Goal: Information Seeking & Learning: Compare options

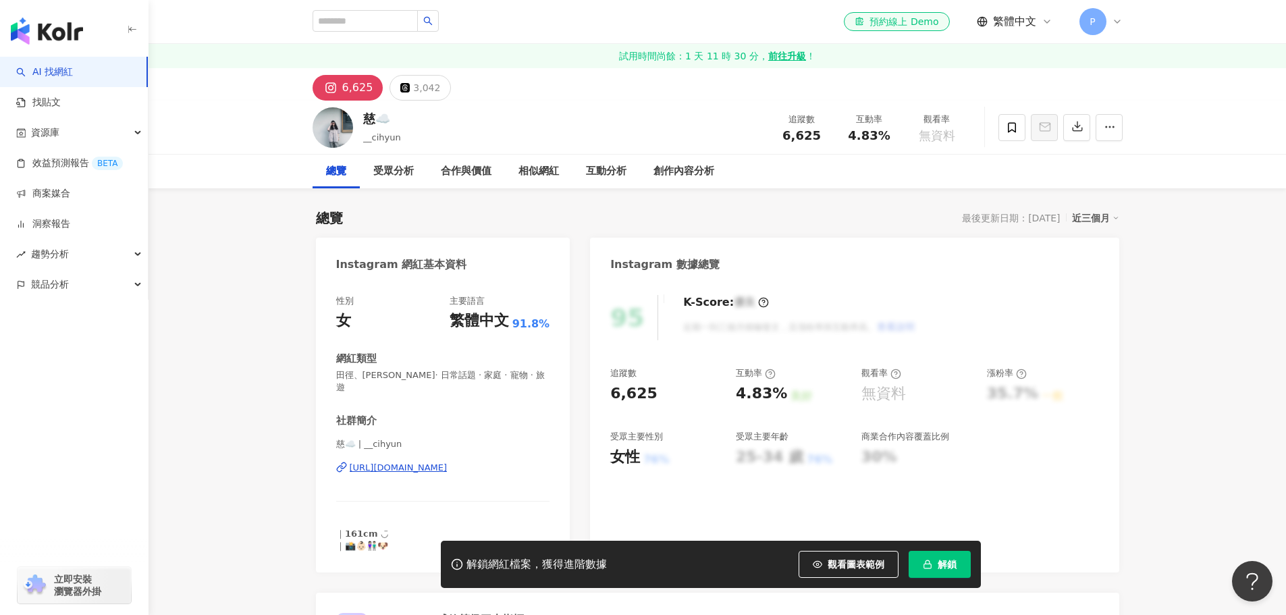
click at [438, 462] on div "https://www.instagram.com/__cihyun/" at bounding box center [399, 468] width 98 height 12
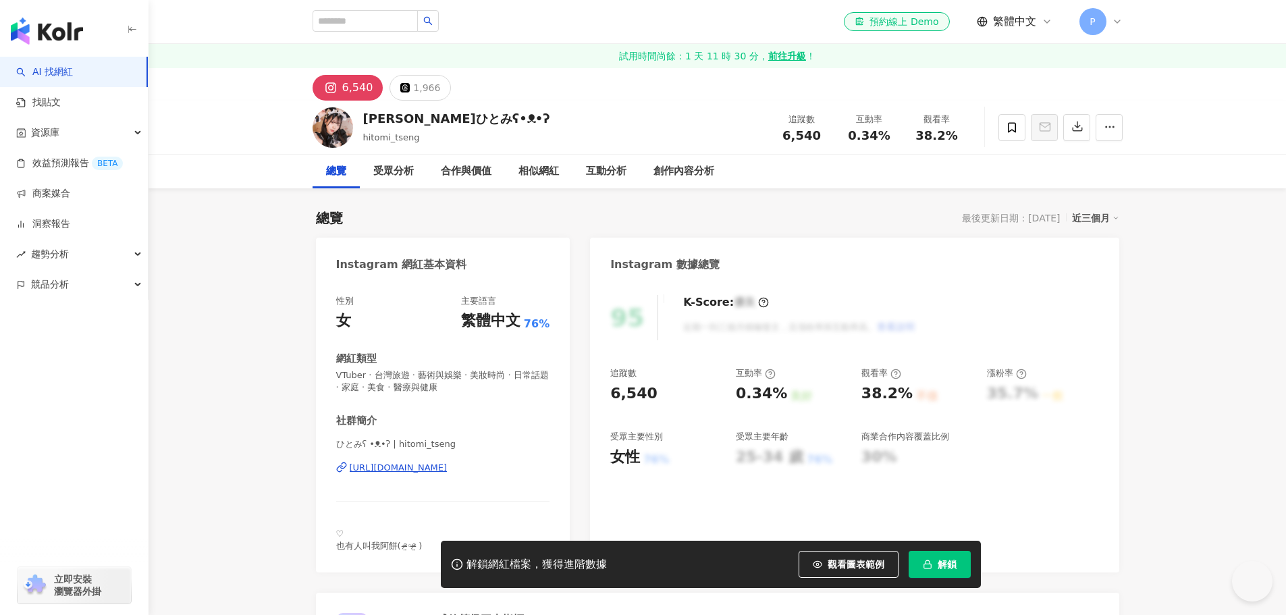
drag, startPoint x: 0, startPoint y: 0, endPoint x: 490, endPoint y: 467, distance: 677.0
click at [448, 467] on div "https://www.instagram.com/hitomi_tseng/" at bounding box center [399, 468] width 98 height 12
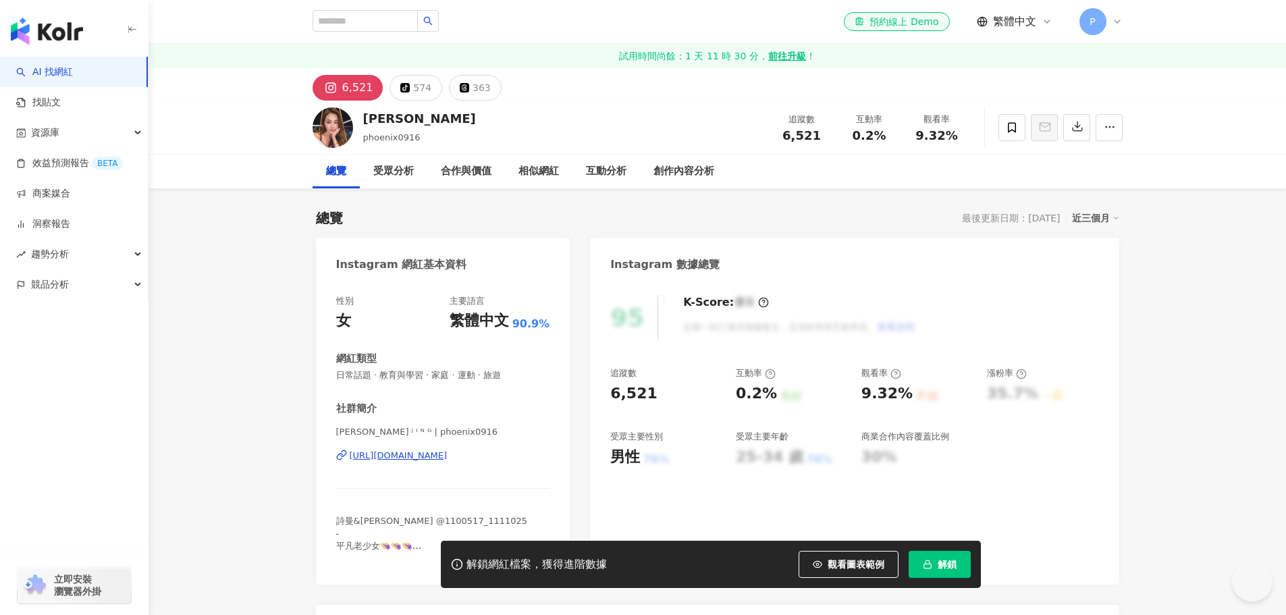
click at [448, 460] on div "https://www.instagram.com/phoenix0916/" at bounding box center [399, 456] width 98 height 12
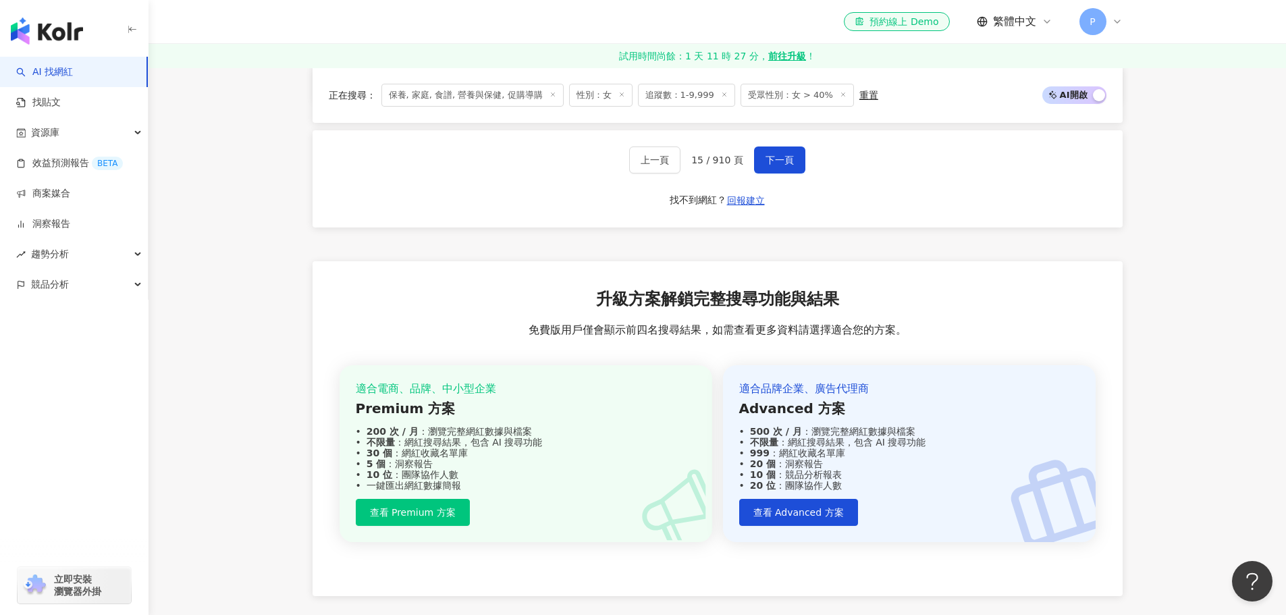
scroll to position [2658, 0]
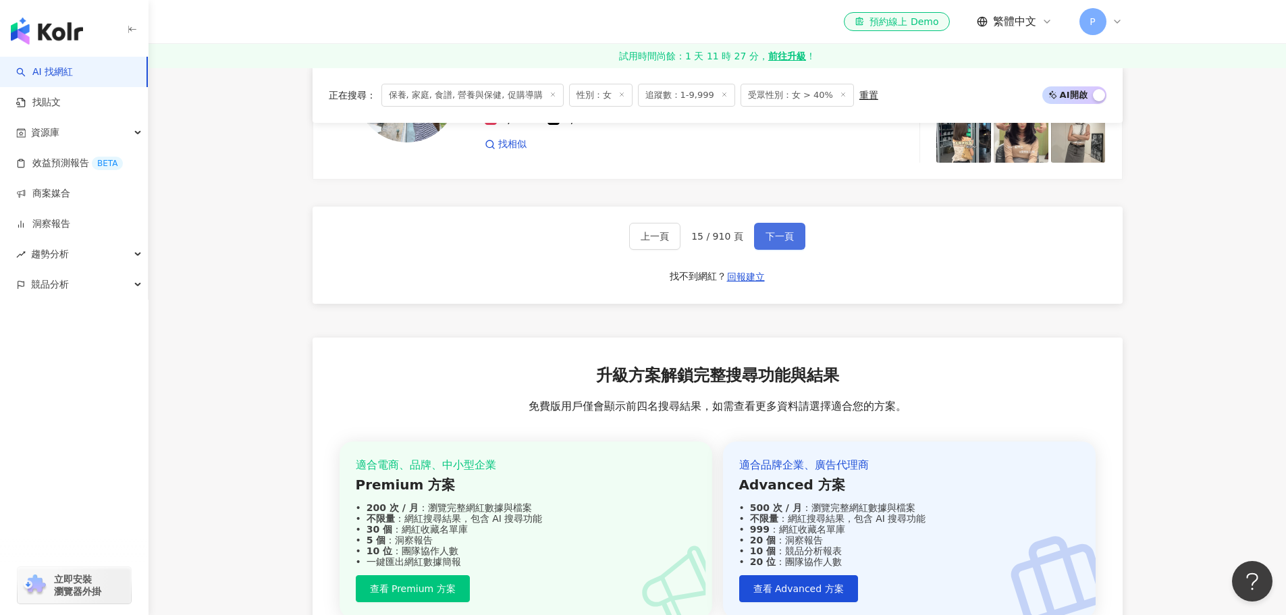
click at [776, 231] on span "下一頁" at bounding box center [779, 236] width 28 height 11
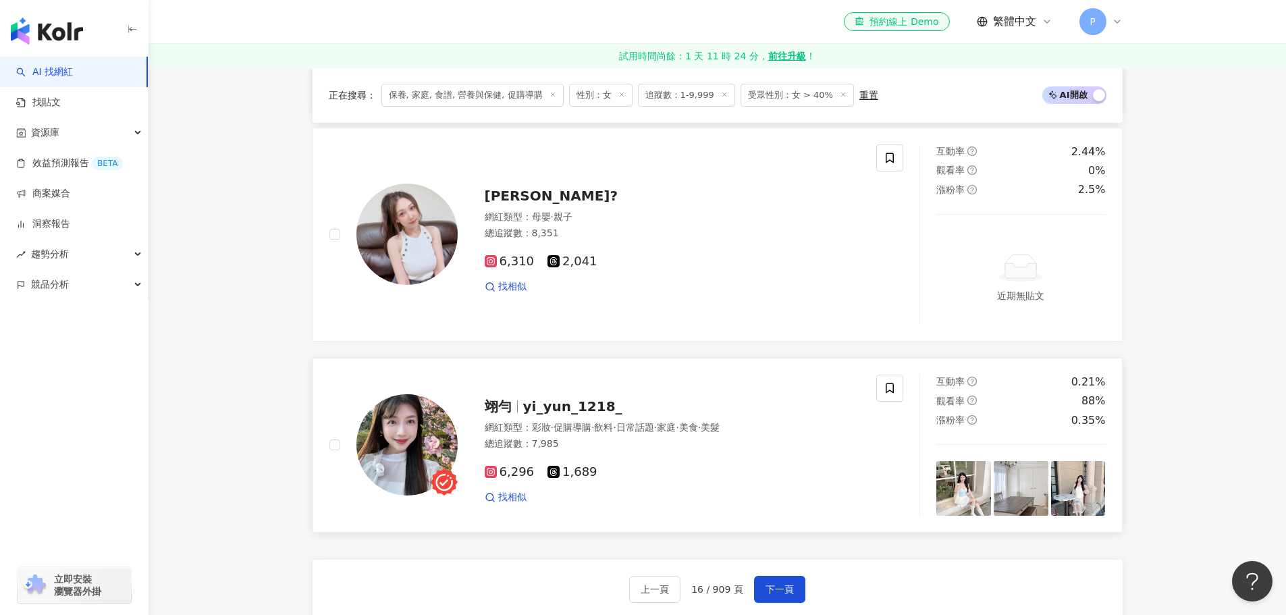
scroll to position [2331, 0]
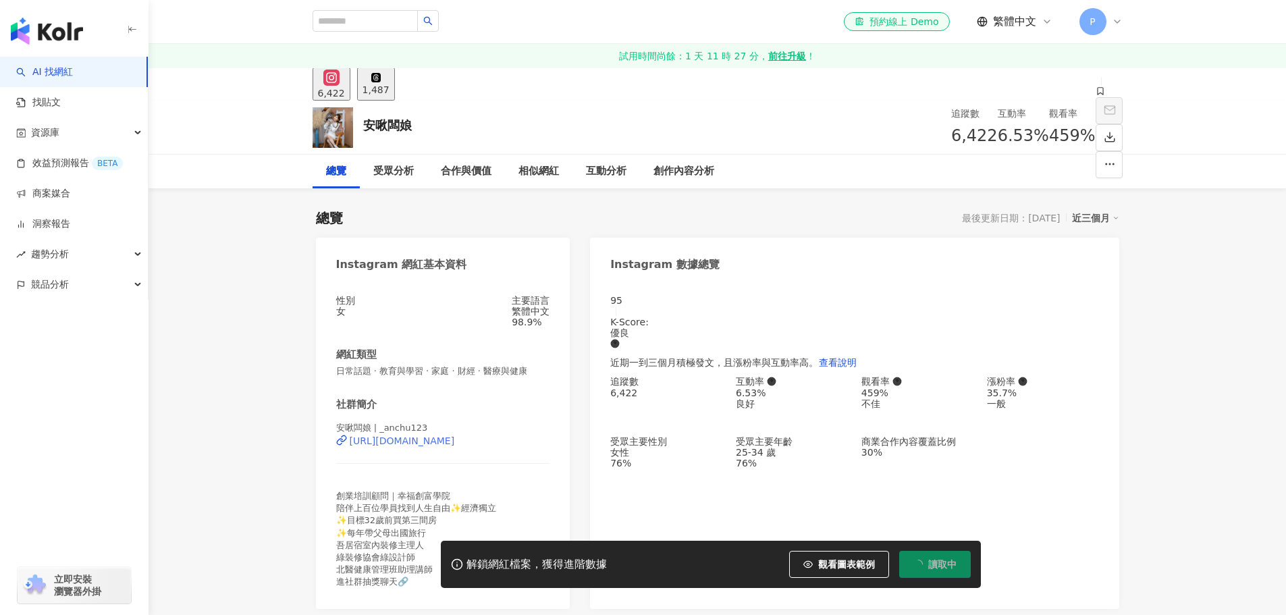
click at [455, 446] on div "https://www.instagram.com/_anchu123/" at bounding box center [402, 440] width 105 height 11
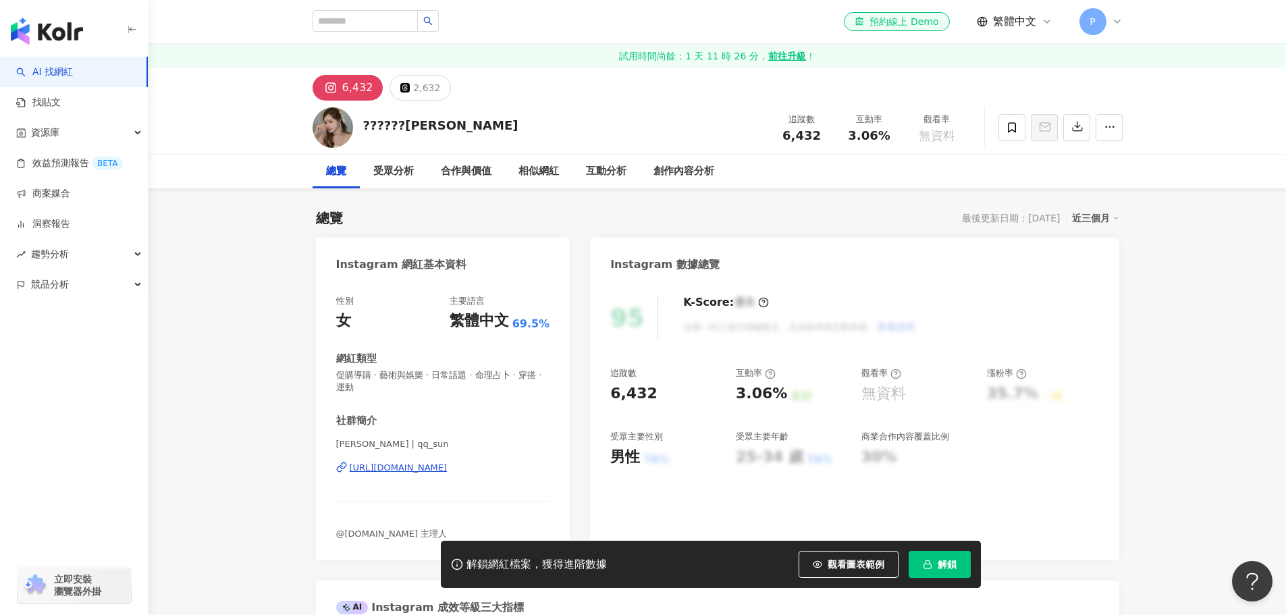
drag, startPoint x: 453, startPoint y: 468, endPoint x: 639, endPoint y: 308, distance: 245.1
click at [448, 468] on div "https://www.instagram.com/qq_sun/" at bounding box center [399, 468] width 98 height 12
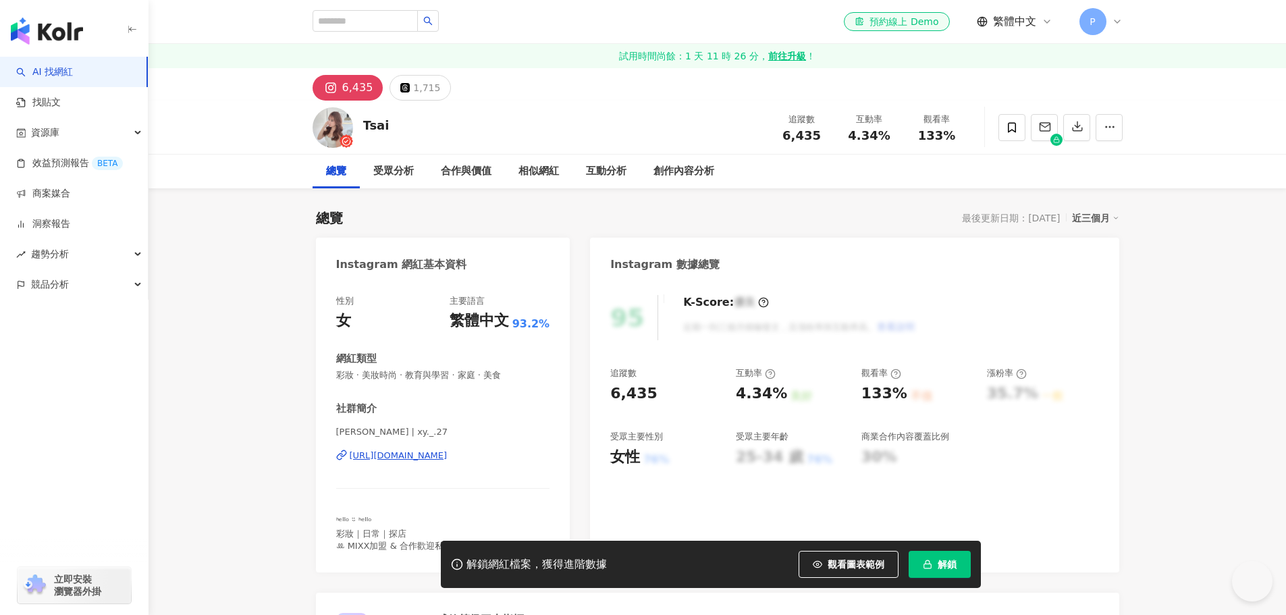
click at [436, 456] on div "https://www.instagram.com/xy._.27/" at bounding box center [399, 456] width 98 height 12
drag, startPoint x: 477, startPoint y: 458, endPoint x: 639, endPoint y: 138, distance: 358.0
click at [448, 458] on div "https://www.instagram.com/lennachiaoooo/" at bounding box center [399, 456] width 98 height 12
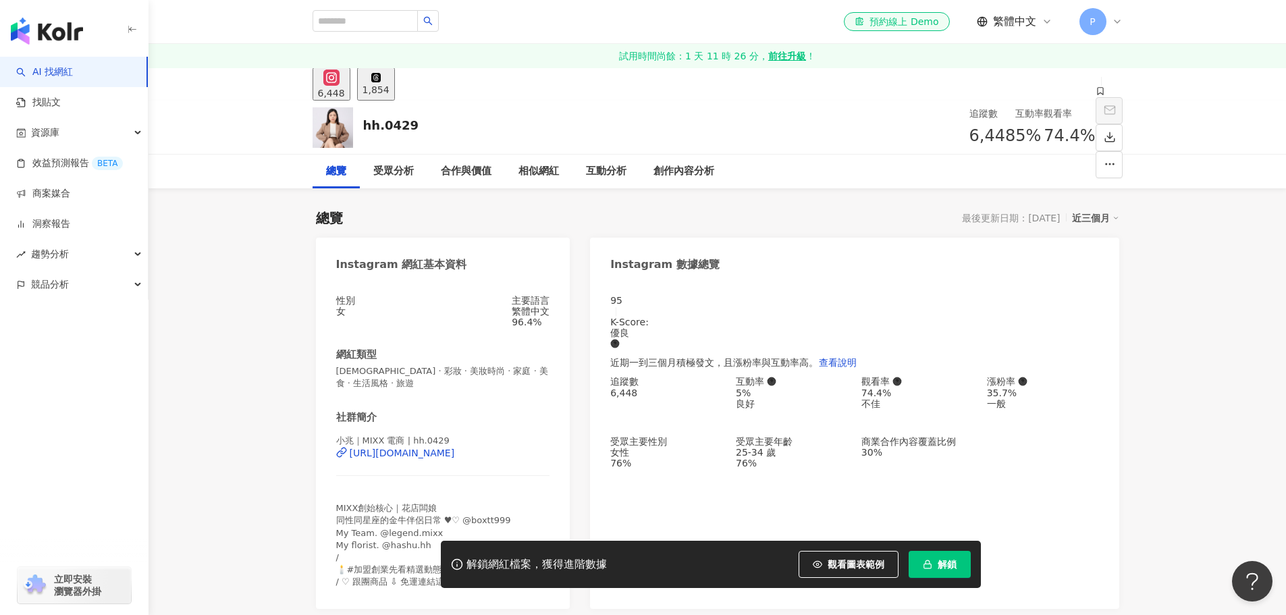
click at [455, 448] on div "https://www.instagram.com/hh.0429/" at bounding box center [402, 453] width 105 height 11
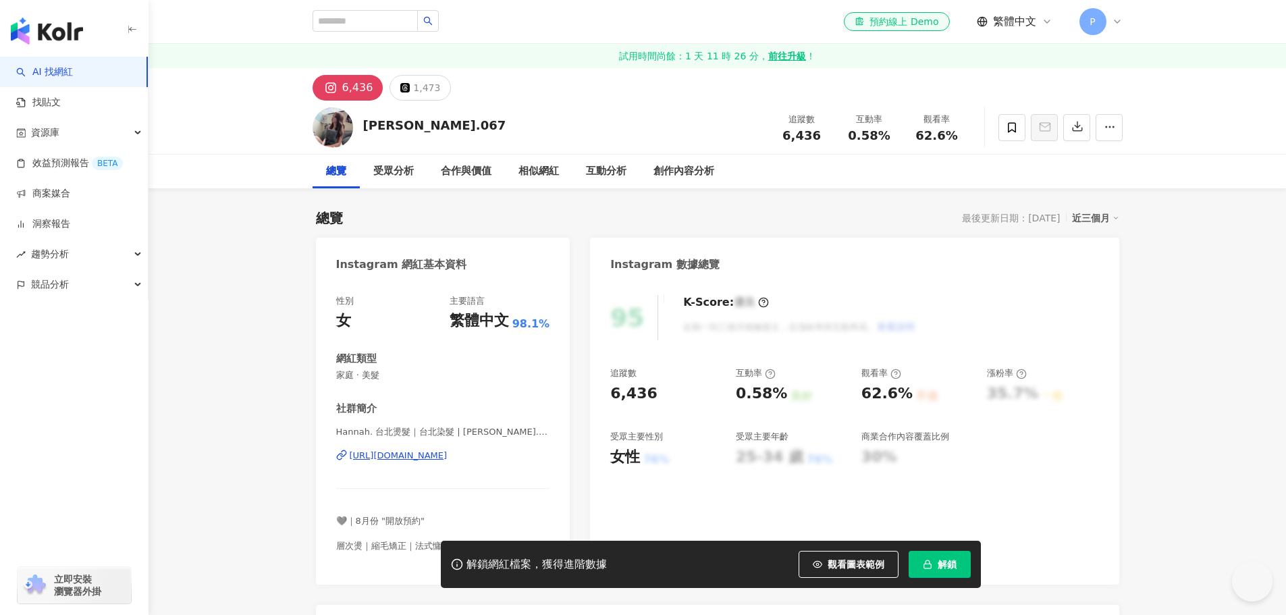
click at [421, 456] on div "[URL][DOMAIN_NAME]" at bounding box center [399, 456] width 98 height 12
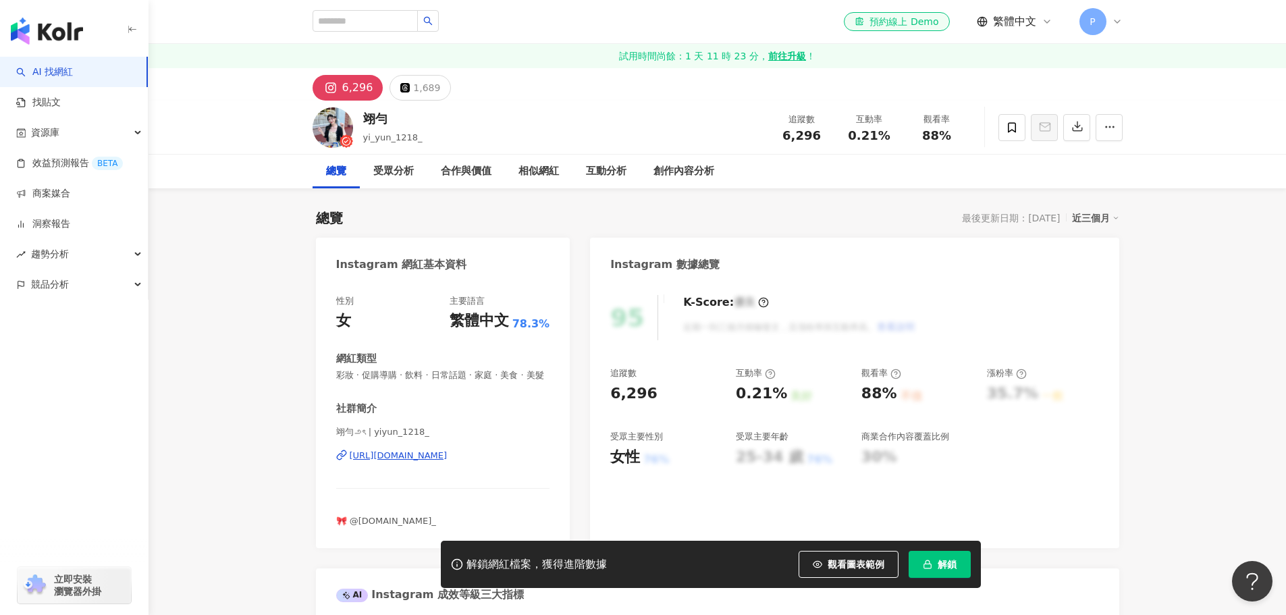
scroll to position [68, 0]
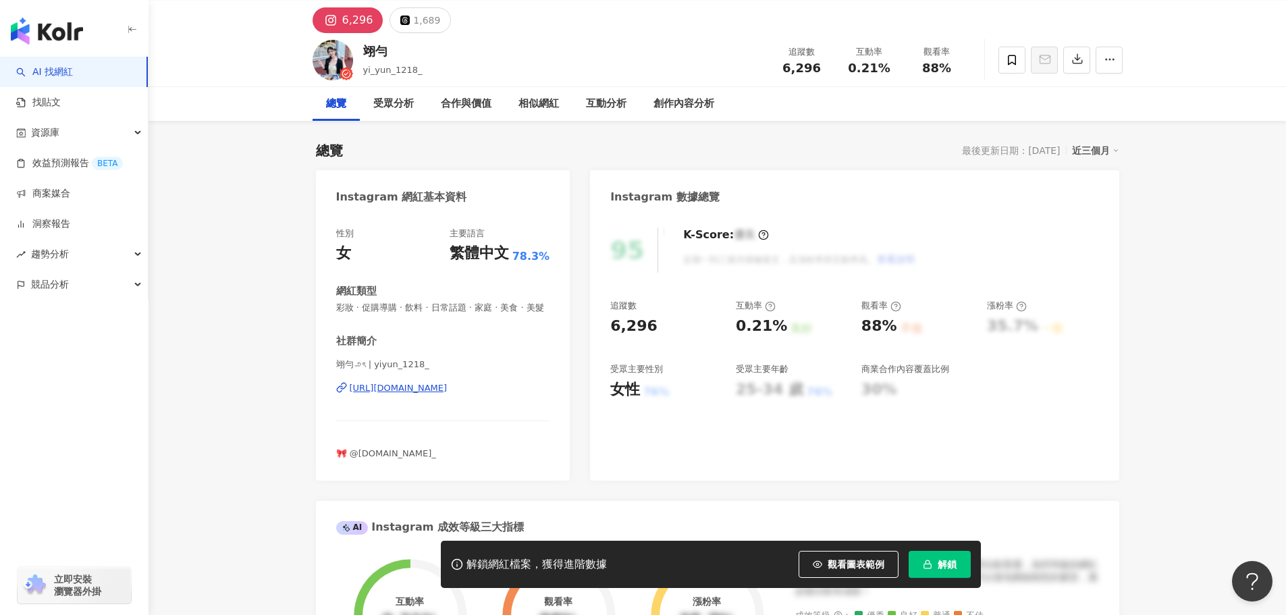
click at [448, 394] on div "https://www.instagram.com/yiyun_1218_/" at bounding box center [399, 388] width 98 height 12
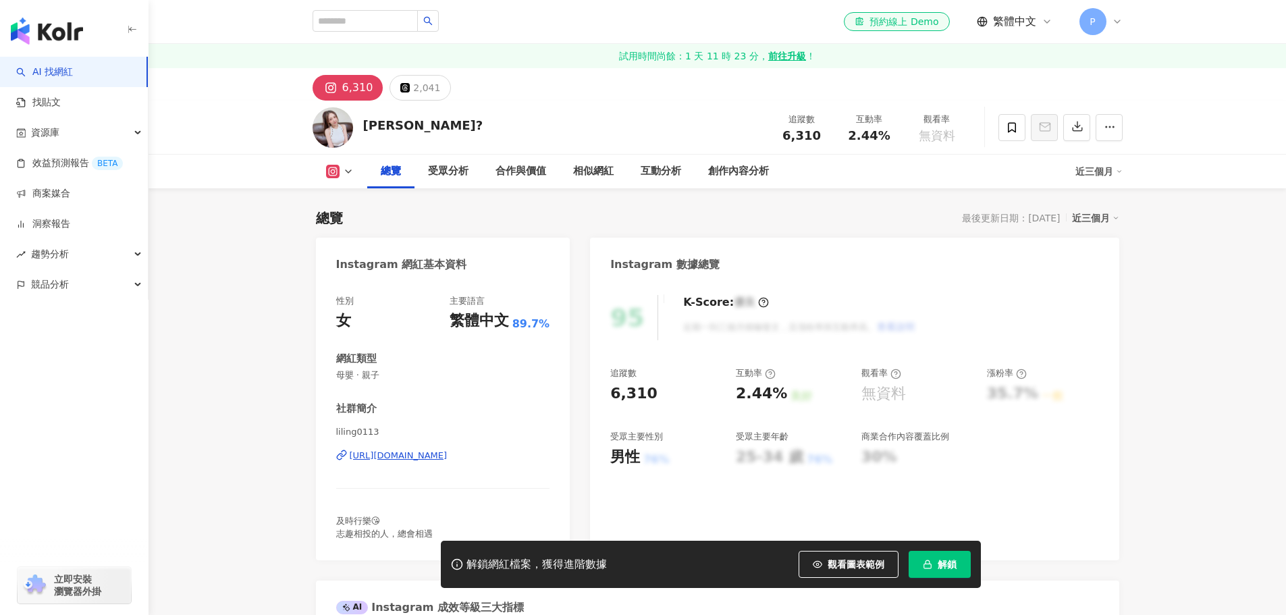
click at [448, 450] on div "[URL][DOMAIN_NAME]" at bounding box center [399, 456] width 98 height 12
